Goal: Information Seeking & Learning: Check status

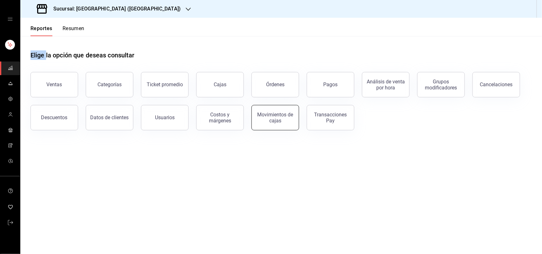
click at [270, 121] on div "Movimientos de cajas" at bounding box center [274, 118] width 39 height 12
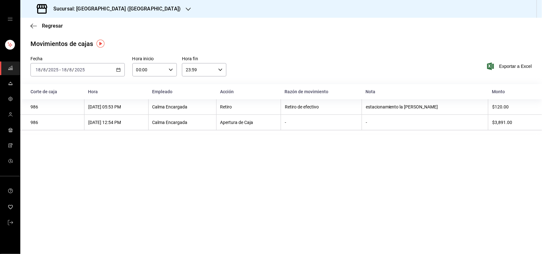
click at [119, 70] on icon "button" at bounding box center [118, 70] width 4 height 4
click at [83, 104] on span "Ayer" at bounding box center [60, 103] width 49 height 7
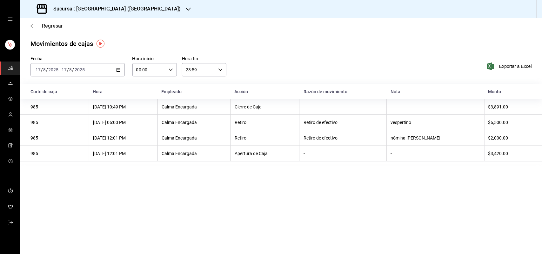
click at [53, 26] on span "Regresar" at bounding box center [52, 26] width 21 height 6
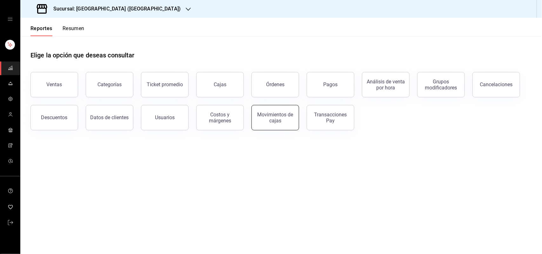
click at [272, 110] on button "Movimientos de cajas" at bounding box center [275, 117] width 48 height 25
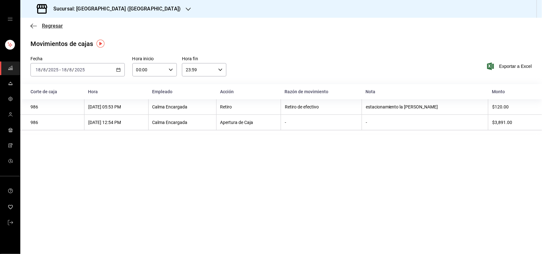
click at [47, 25] on span "Regresar" at bounding box center [52, 26] width 21 height 6
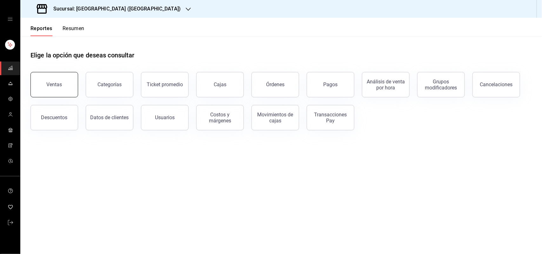
click at [74, 85] on button "Ventas" at bounding box center [54, 84] width 48 height 25
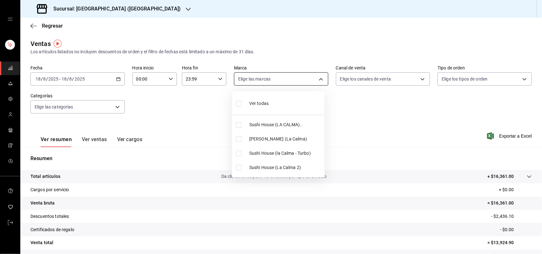
click at [320, 80] on body "Sucursal: Sushi House (LA CALMA) Regresar Ventas Los artículos listados no incl…" at bounding box center [271, 127] width 542 height 254
click at [239, 124] on input "checkbox" at bounding box center [239, 125] width 6 height 6
checkbox input "true"
type input "307f2552-bed5-4451-a1d4-9a3d8e6b1418"
click at [419, 76] on div at bounding box center [271, 127] width 542 height 254
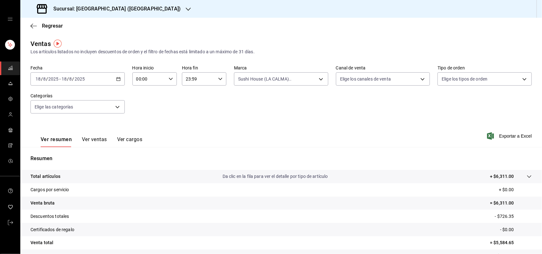
click at [116, 80] on icon "button" at bounding box center [118, 79] width 4 height 4
click at [72, 109] on span "Ayer" at bounding box center [60, 112] width 49 height 7
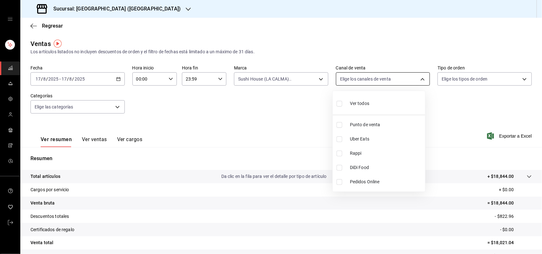
click at [413, 80] on body "Sucursal: Sushi House (LA CALMA) Regresar Ventas Los artículos listados no incl…" at bounding box center [271, 127] width 542 height 254
click at [338, 157] on li "Rappi" at bounding box center [379, 153] width 92 height 14
type input "RAPPI"
checkbox input "true"
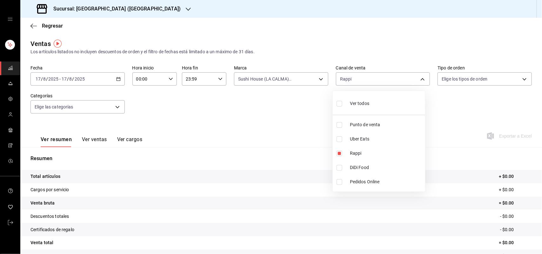
click at [318, 79] on div at bounding box center [271, 127] width 542 height 254
click at [318, 79] on div "Ver todos Punto de venta Uber Eats Rappi DiDi Food Pedidos Online" at bounding box center [271, 127] width 542 height 254
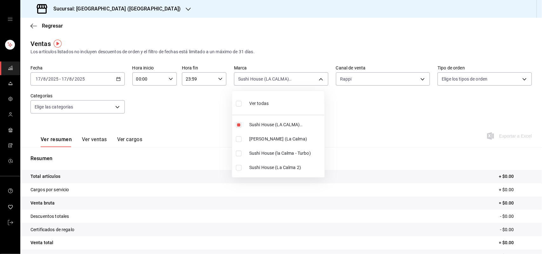
click at [318, 79] on body "Sucursal: Sushi House (LA CALMA) Regresar Ventas Los artículos listados no incl…" at bounding box center [271, 127] width 542 height 254
click at [240, 127] on input "checkbox" at bounding box center [239, 125] width 6 height 6
checkbox input "false"
click at [238, 151] on input "checkbox" at bounding box center [239, 154] width 6 height 6
checkbox input "true"
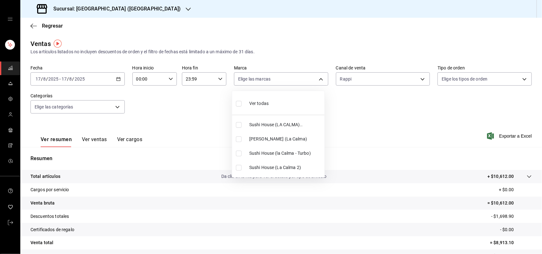
type input "8d0dddf4-cc55-4964-ab1c-2b5841a14462"
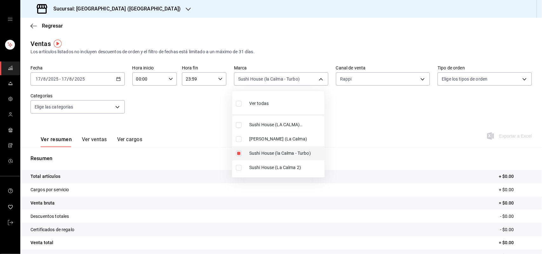
click at [238, 151] on input "checkbox" at bounding box center [239, 154] width 6 height 6
checkbox input "false"
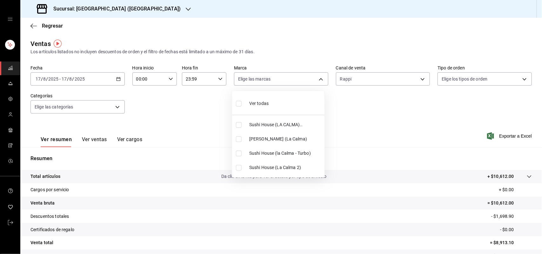
click at [241, 168] on input "checkbox" at bounding box center [239, 168] width 6 height 6
checkbox input "true"
type input "370d3383-42ab-44c7-9136-c83d53f09056"
click at [241, 168] on input "checkbox" at bounding box center [239, 168] width 6 height 6
checkbox input "false"
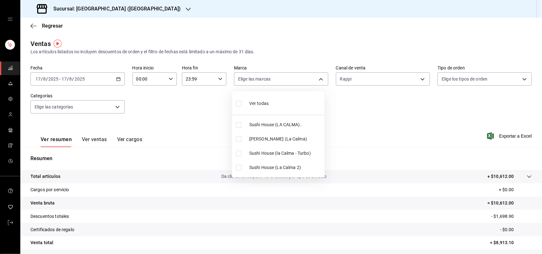
click at [236, 126] on input "checkbox" at bounding box center [239, 125] width 6 height 6
checkbox input "true"
type input "307f2552-bed5-4451-a1d4-9a3d8e6b1418"
click at [421, 79] on div at bounding box center [271, 127] width 542 height 254
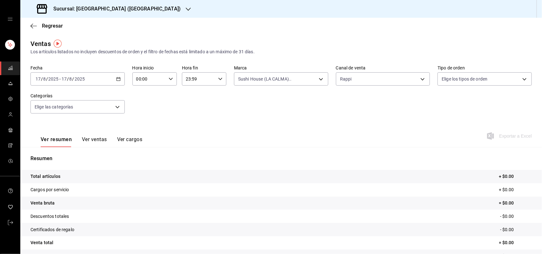
click at [421, 79] on div "Ver todas Sushi House (LA CALMA).. Genki Poke ([GEOGRAPHIC_DATA]) [GEOGRAPHIC_D…" at bounding box center [271, 127] width 542 height 254
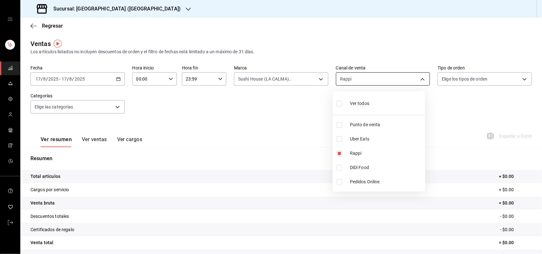
click at [418, 80] on body "Sucursal: Sushi House (LA CALMA) Regresar Ventas Los artículos listados no incl…" at bounding box center [271, 127] width 542 height 254
click at [338, 155] on input "checkbox" at bounding box center [339, 154] width 6 height 6
checkbox input "false"
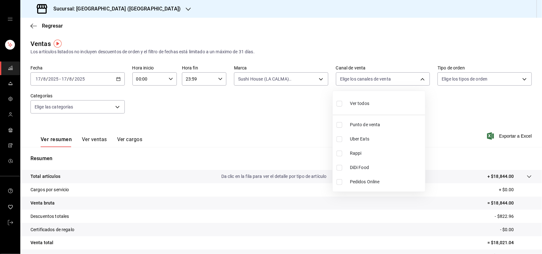
click at [335, 170] on li "DiDi Food" at bounding box center [379, 168] width 92 height 14
type input "DIDI_FOOD"
checkbox input "true"
click at [335, 170] on li "DiDi Food" at bounding box center [379, 168] width 92 height 14
checkbox input "false"
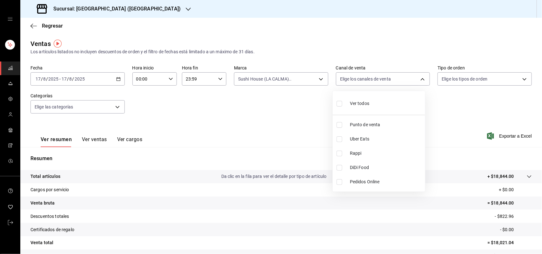
click at [339, 139] on input "checkbox" at bounding box center [339, 139] width 6 height 6
checkbox input "true"
type input "UBER_EATS"
click at [339, 139] on input "checkbox" at bounding box center [339, 139] width 6 height 6
checkbox input "false"
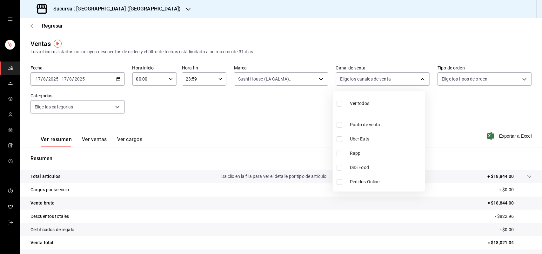
click at [313, 78] on div at bounding box center [271, 127] width 542 height 254
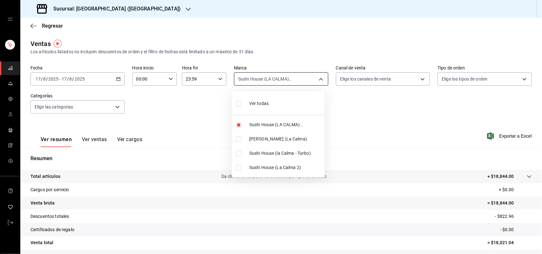
click at [313, 78] on body "Sucursal: Sushi House (LA CALMA) Regresar Ventas Los artículos listados no incl…" at bounding box center [271, 127] width 542 height 254
click at [239, 121] on li "Sushi House (LA CALMA).." at bounding box center [278, 125] width 92 height 14
checkbox input "false"
click at [240, 139] on input "checkbox" at bounding box center [239, 139] width 6 height 6
checkbox input "true"
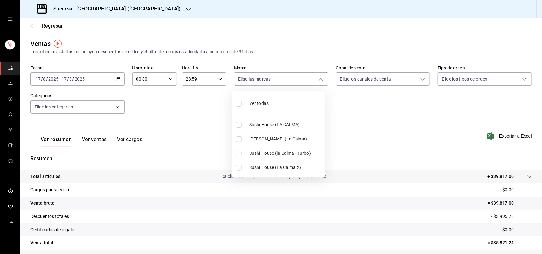
type input "ad5c7ce8-09c3-4353-8fa5-0bd3f2c3ed7d"
click at [417, 76] on div at bounding box center [271, 127] width 542 height 254
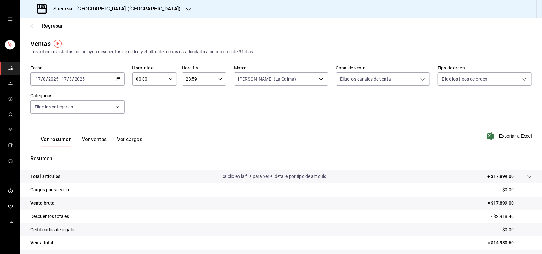
click at [417, 76] on div "Ver todas Sushi House (LA CALMA).. Genki Poke ([GEOGRAPHIC_DATA]) [GEOGRAPHIC_D…" at bounding box center [271, 127] width 542 height 254
click at [417, 76] on body "Sucursal: Sushi House (LA CALMA) Regresar Ventas Los artículos listados no incl…" at bounding box center [271, 127] width 542 height 254
click at [340, 154] on input "checkbox" at bounding box center [339, 154] width 6 height 6
checkbox input "true"
type input "RAPPI"
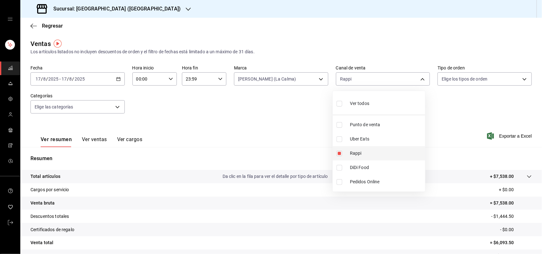
click at [340, 154] on input "checkbox" at bounding box center [339, 154] width 6 height 6
checkbox input "false"
click at [339, 169] on input "checkbox" at bounding box center [339, 168] width 6 height 6
checkbox input "true"
type input "DIDI_FOOD"
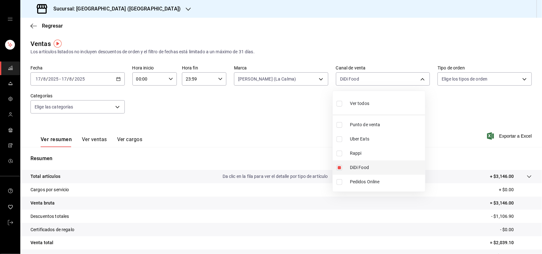
click at [339, 169] on input "checkbox" at bounding box center [339, 168] width 6 height 6
checkbox input "false"
click at [339, 138] on input "checkbox" at bounding box center [339, 139] width 6 height 6
checkbox input "true"
type input "UBER_EATS"
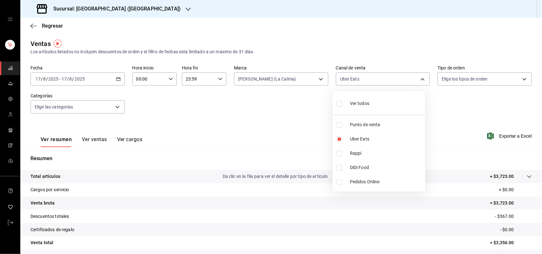
click at [50, 24] on div at bounding box center [271, 127] width 542 height 254
click at [51, 25] on span "Regresar" at bounding box center [52, 26] width 21 height 6
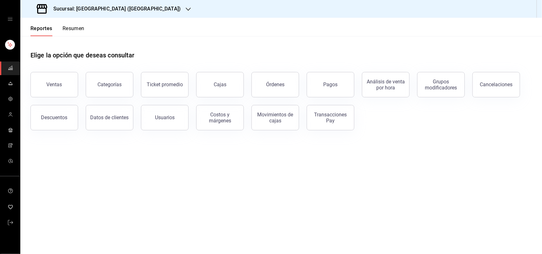
click at [73, 27] on button "Resumen" at bounding box center [74, 30] width 22 height 11
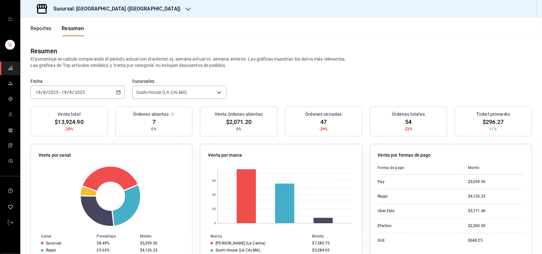
click at [120, 90] on div "[DATE] [DATE] - [DATE] [DATE]" at bounding box center [77, 92] width 94 height 13
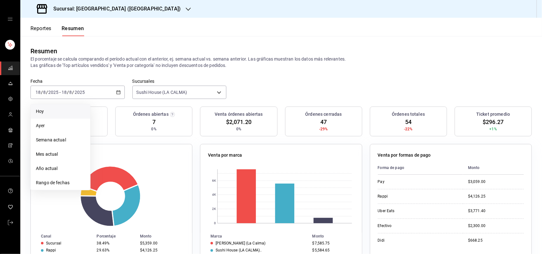
click at [81, 117] on li "Hoy" at bounding box center [60, 111] width 59 height 14
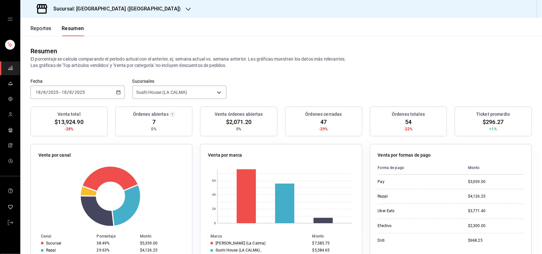
click at [116, 91] on \(Stroke\) "button" at bounding box center [118, 92] width 4 height 3
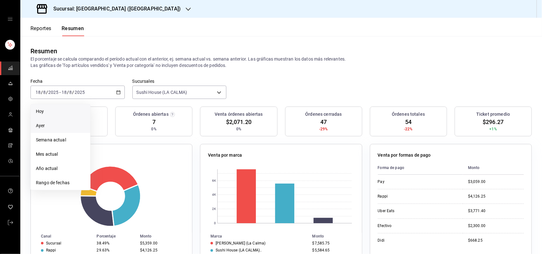
click at [88, 122] on li "Ayer" at bounding box center [60, 126] width 59 height 14
